Goal: Task Accomplishment & Management: Manage account settings

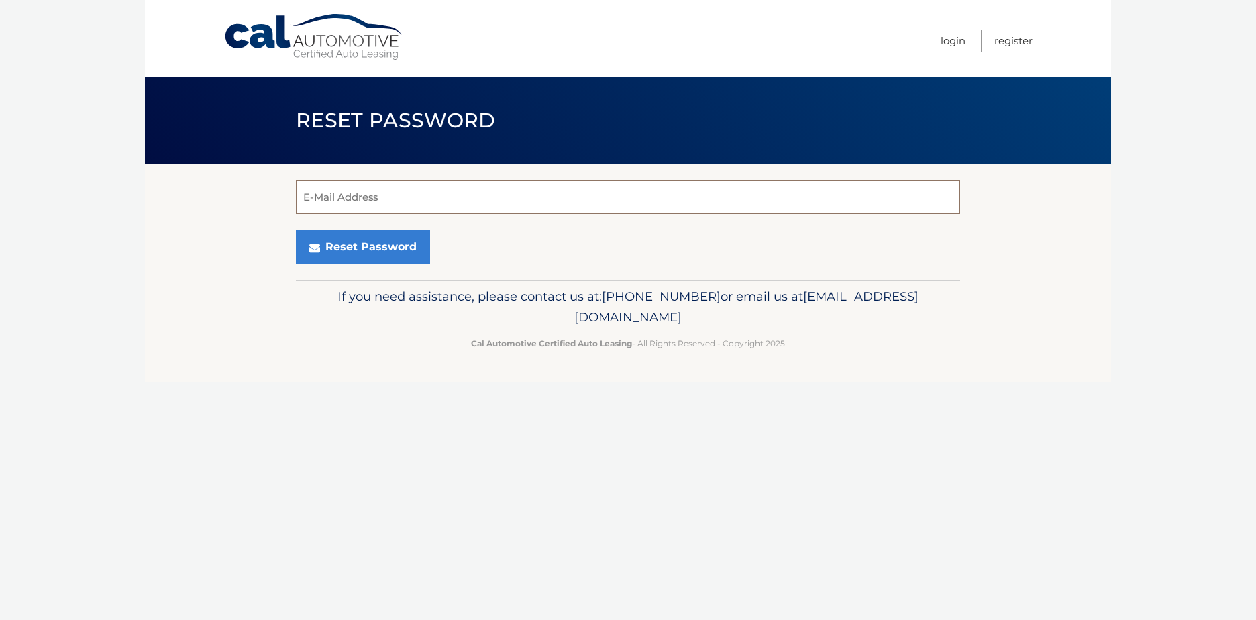
click at [360, 189] on input "E-Mail Address" at bounding box center [628, 198] width 664 height 34
type input "jwright2243525@yahoo.com"
click at [296, 230] on button "Reset Password" at bounding box center [363, 247] width 134 height 34
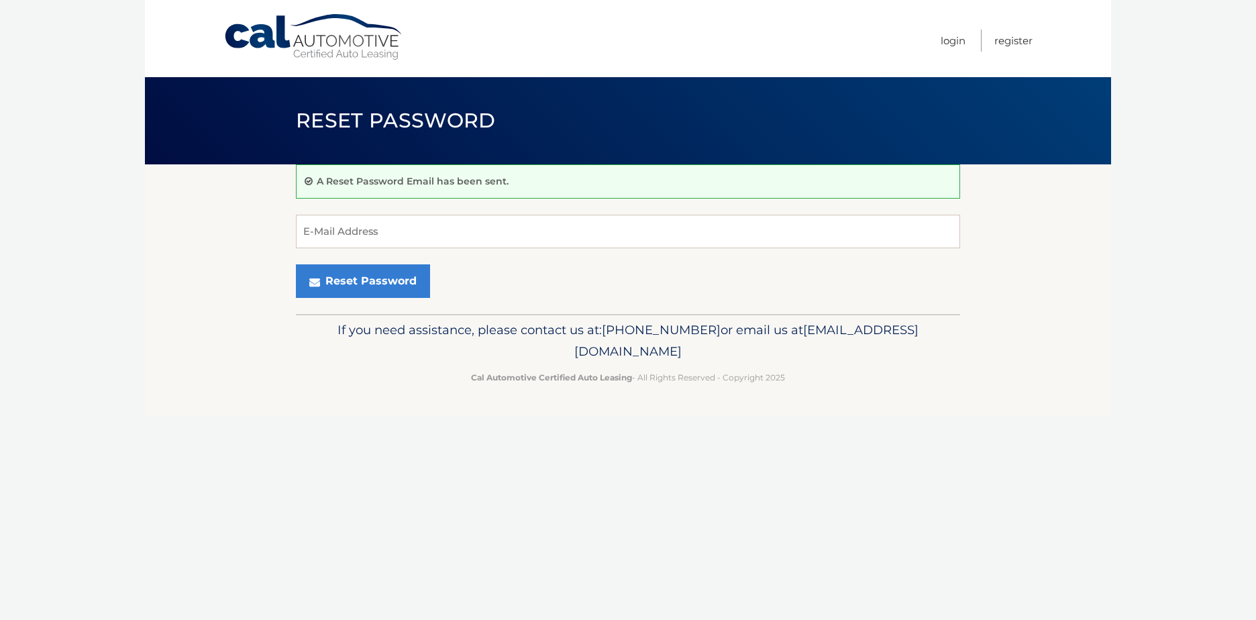
click at [415, 387] on div "If you need assistance, please contact us at: [PHONE_NUMBER] or email us at [EM…" at bounding box center [628, 351] width 664 height 75
